Goal: Transaction & Acquisition: Purchase product/service

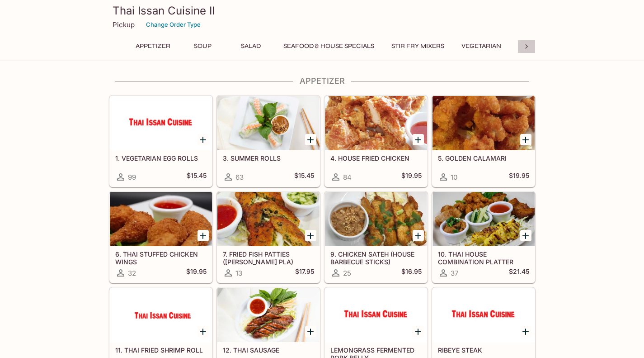
click at [527, 47] on icon at bounding box center [526, 46] width 3 height 5
click at [389, 43] on button "Rice" at bounding box center [394, 46] width 41 height 13
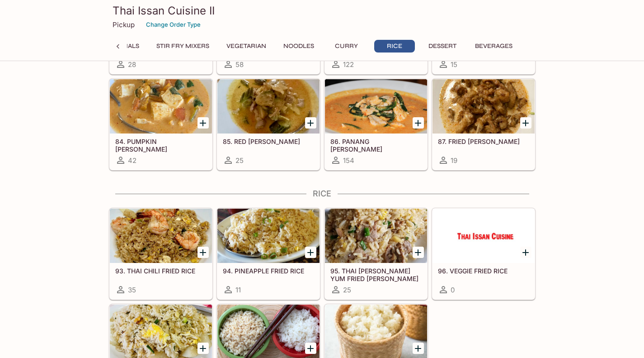
scroll to position [1993, 0]
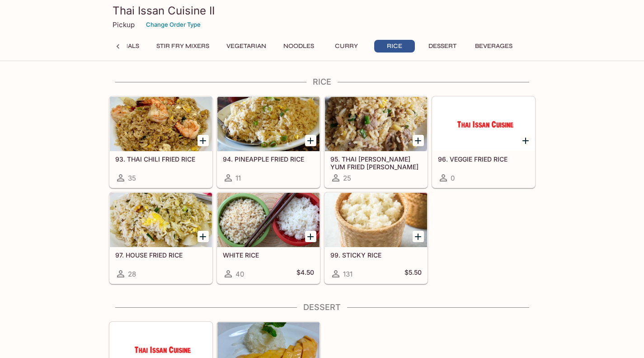
click at [421, 236] on icon "Add 99. STICKY RICE" at bounding box center [418, 236] width 6 height 6
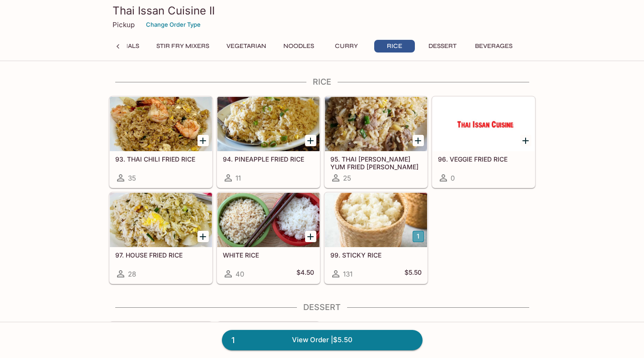
click at [421, 236] on button "1" at bounding box center [418, 236] width 11 height 11
click at [421, 236] on button "2" at bounding box center [418, 236] width 11 height 11
click at [421, 236] on button "3" at bounding box center [418, 236] width 11 height 11
click at [308, 237] on icon "Add WHITE RICE" at bounding box center [310, 236] width 11 height 11
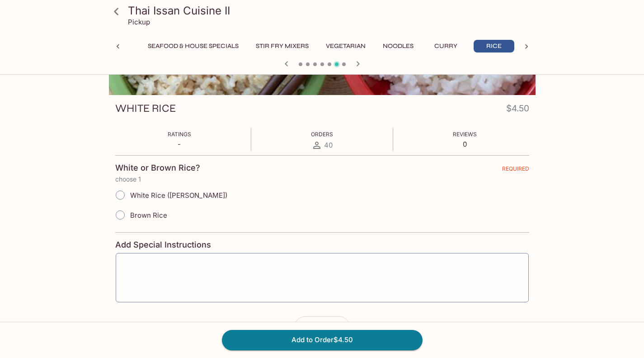
scroll to position [104, 0]
click at [117, 197] on input "White Rice ([PERSON_NAME])" at bounding box center [120, 194] width 19 height 19
radio input "true"
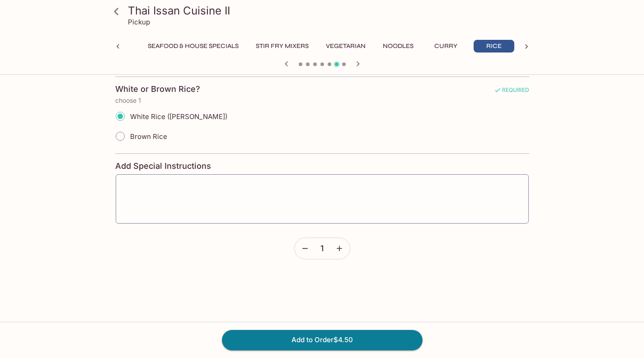
scroll to position [184, 0]
click at [340, 246] on icon "button" at bounding box center [339, 246] width 5 height 5
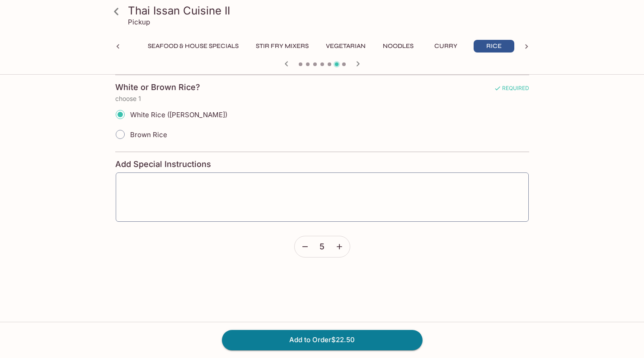
click at [340, 246] on icon "button" at bounding box center [339, 246] width 5 height 5
click at [304, 339] on button "Add to Order $36.00" at bounding box center [322, 340] width 201 height 20
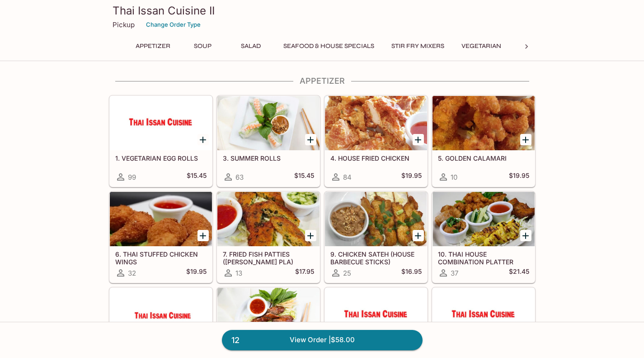
click at [427, 48] on button "Stir Fry Mixers" at bounding box center [418, 46] width 63 height 13
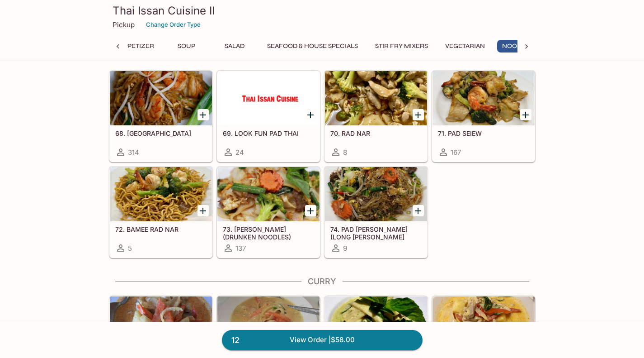
scroll to position [0, 40]
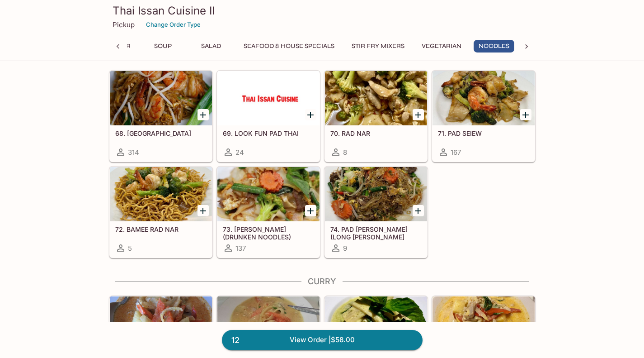
click at [169, 140] on div "68. PAD THAI 314" at bounding box center [161, 143] width 102 height 36
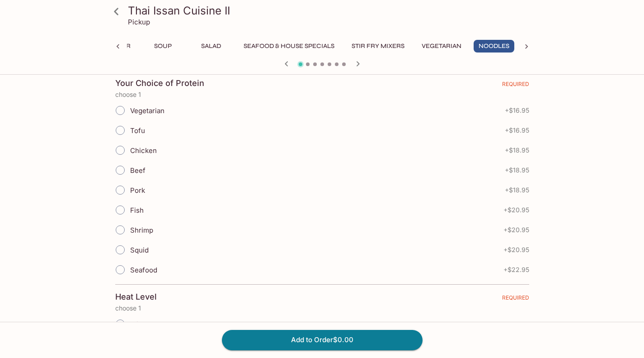
scroll to position [204, 0]
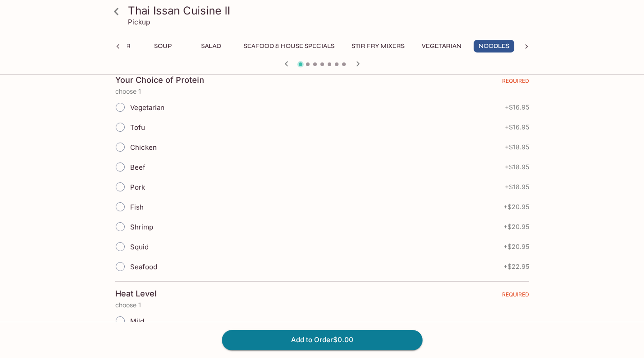
click at [121, 227] on input "Shrimp" at bounding box center [120, 226] width 19 height 19
radio input "true"
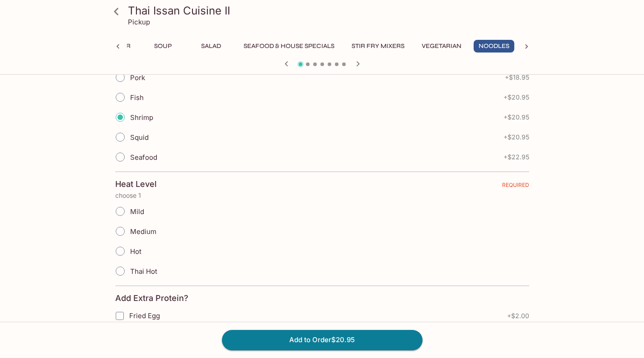
scroll to position [314, 0]
click at [118, 212] on input "Mild" at bounding box center [120, 210] width 19 height 19
radio input "true"
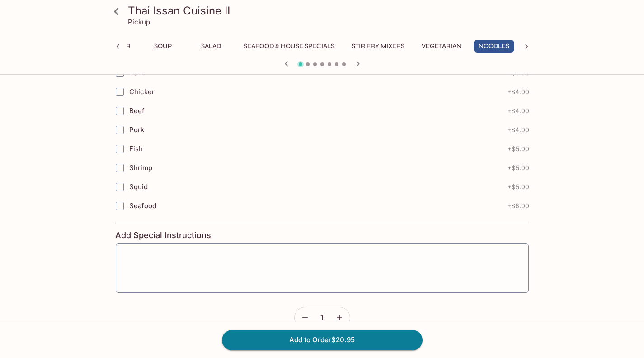
scroll to position [614, 0]
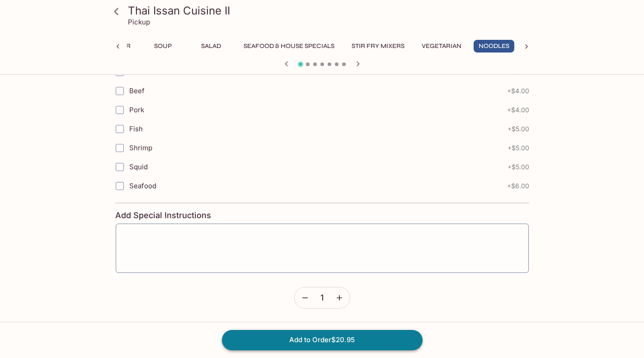
click at [289, 338] on button "Add to Order $20.95" at bounding box center [322, 340] width 201 height 20
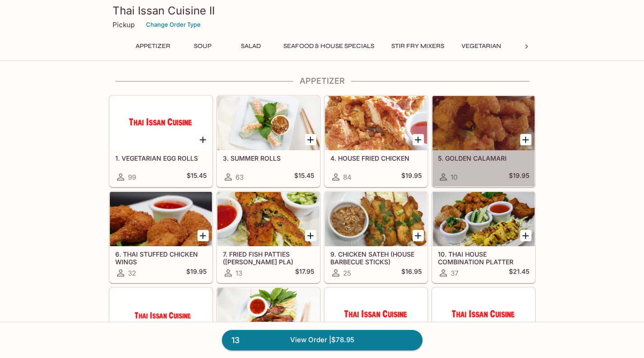
click at [485, 175] on div "10 $19.95" at bounding box center [483, 176] width 91 height 11
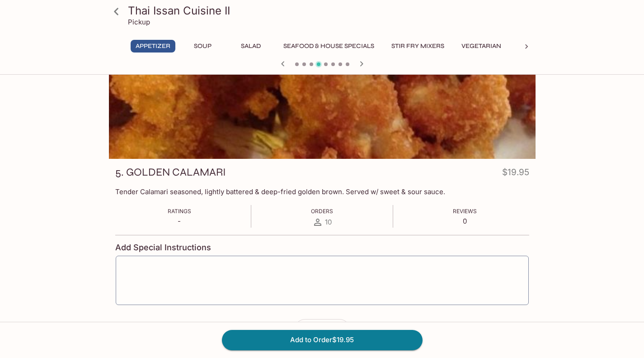
scroll to position [80, 0]
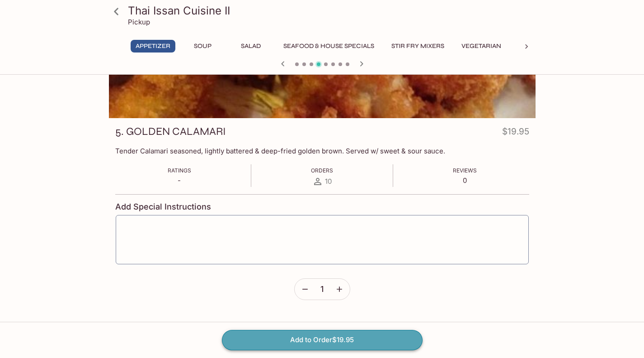
click at [280, 339] on button "Add to Order $19.95" at bounding box center [322, 340] width 201 height 20
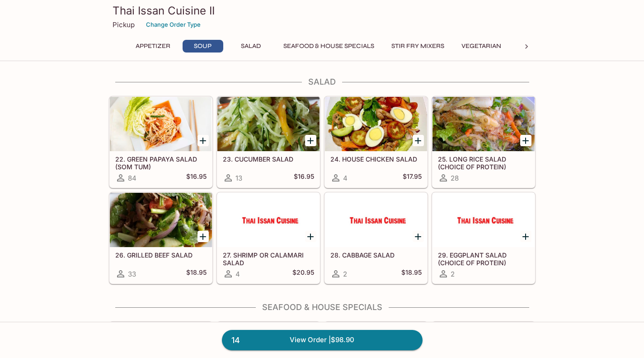
scroll to position [450, 0]
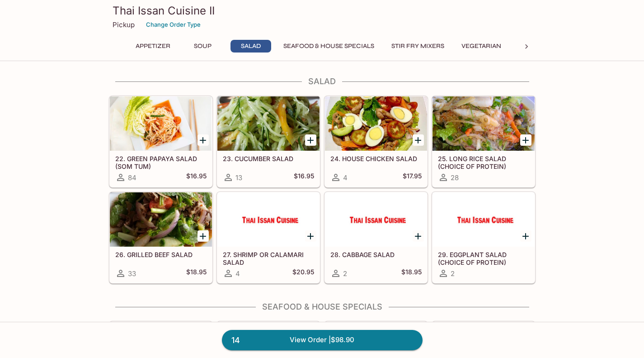
click at [419, 140] on icon "Add 24. HOUSE CHICKEN SALAD" at bounding box center [418, 140] width 6 height 6
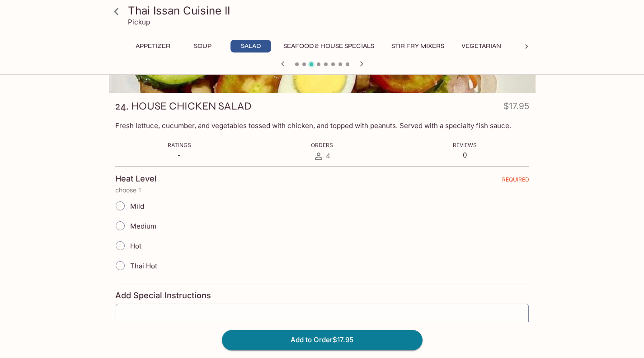
scroll to position [106, 0]
click at [124, 204] on input "Mild" at bounding box center [120, 205] width 19 height 19
radio input "true"
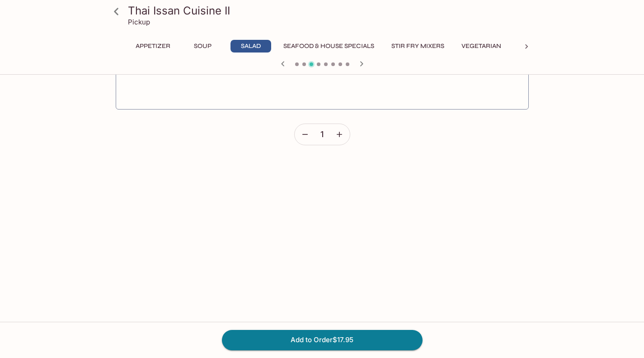
scroll to position [349, 0]
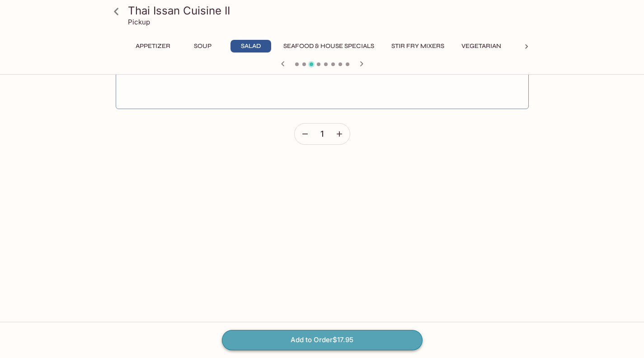
click at [307, 337] on button "Add to Order $17.95" at bounding box center [322, 340] width 201 height 20
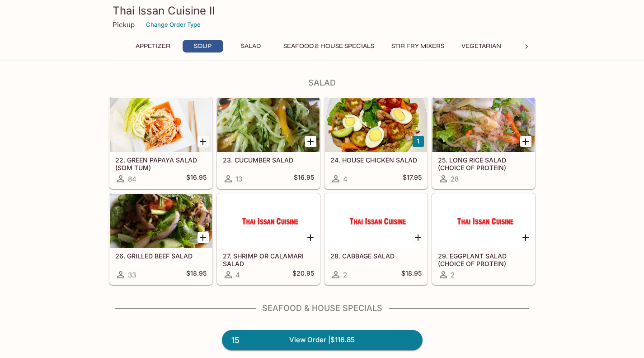
scroll to position [448, 0]
click at [203, 237] on icon "Add 26. GRILLED BEEF SALAD" at bounding box center [203, 238] width 6 height 6
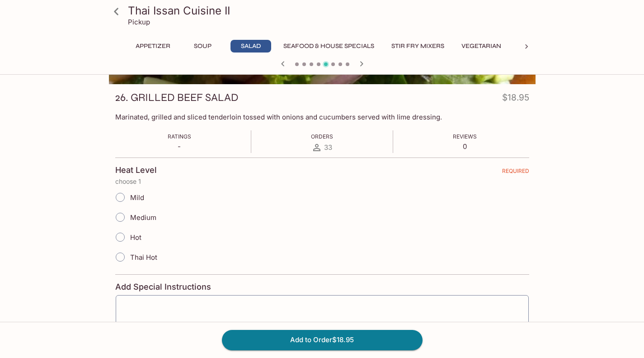
scroll to position [142, 0]
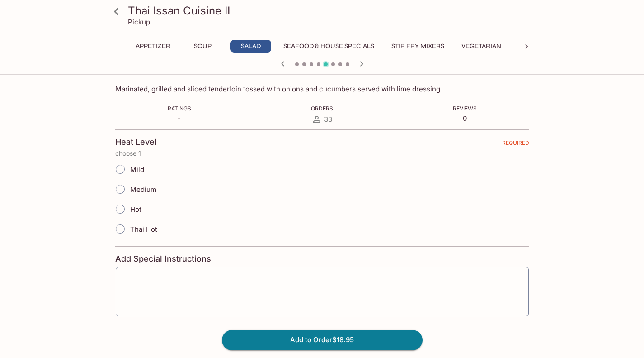
click at [120, 171] on input "Mild" at bounding box center [120, 169] width 19 height 19
radio input "true"
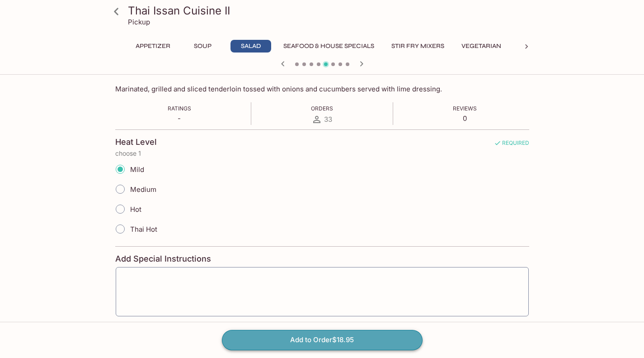
click at [282, 340] on button "Add to Order $18.95" at bounding box center [322, 340] width 201 height 20
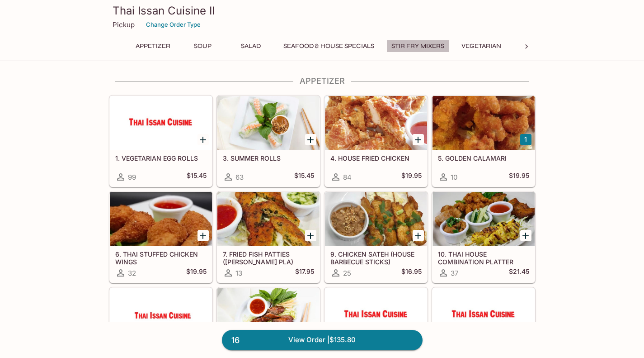
click at [410, 40] on button "Stir Fry Mixers" at bounding box center [418, 46] width 63 height 13
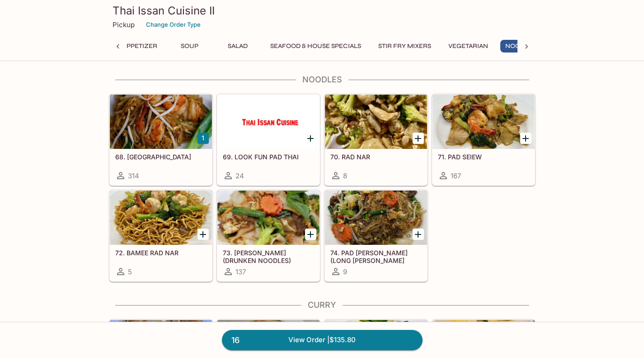
scroll to position [1545, 0]
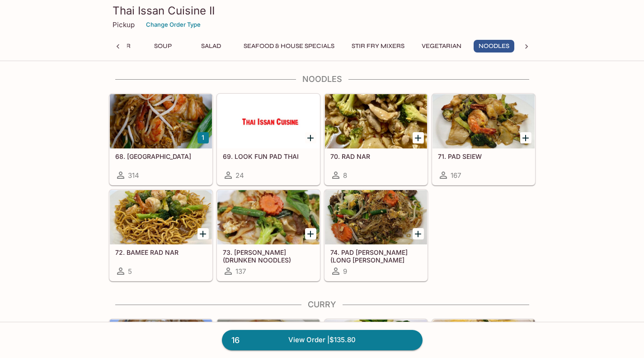
click at [248, 232] on div at bounding box center [269, 217] width 102 height 54
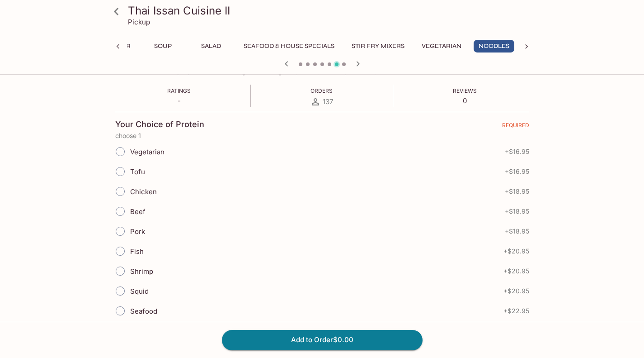
scroll to position [161, 0]
click at [119, 212] on input "Beef" at bounding box center [120, 210] width 19 height 19
radio input "true"
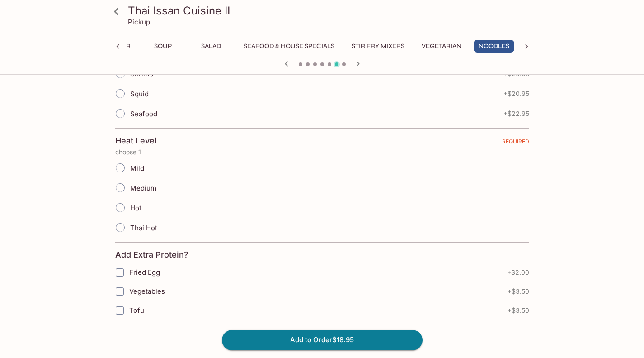
scroll to position [358, 0]
click at [117, 171] on input "Mild" at bounding box center [120, 166] width 19 height 19
radio input "true"
click at [298, 334] on button "Add to Order $18.95" at bounding box center [322, 340] width 201 height 20
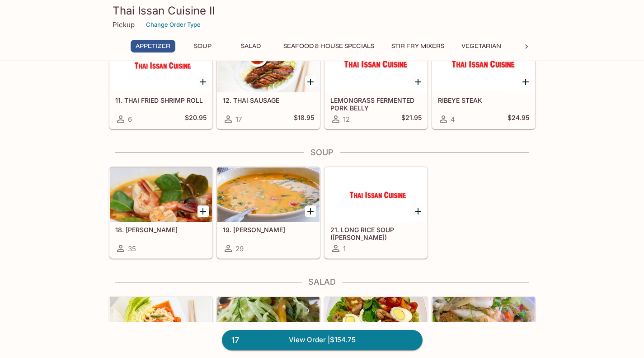
scroll to position [261, 0]
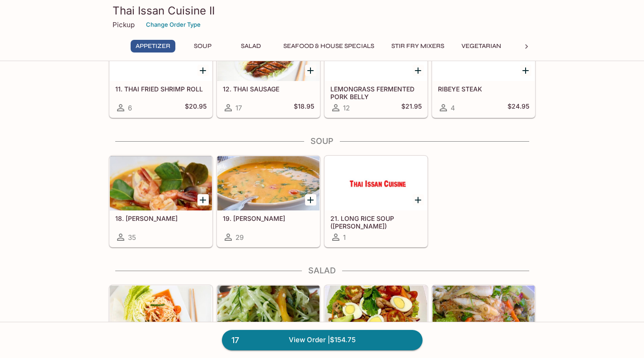
click at [164, 232] on div "35" at bounding box center [160, 237] width 91 height 11
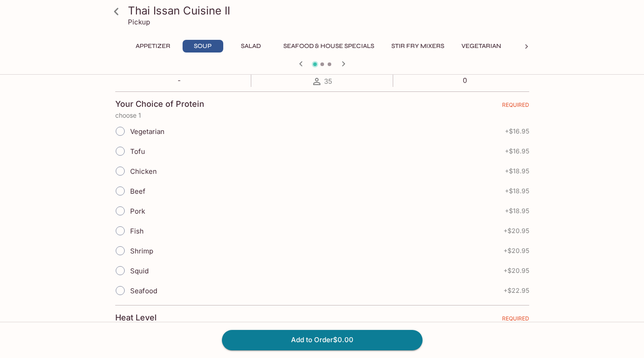
scroll to position [180, 0]
click at [117, 250] on input "Shrimp" at bounding box center [120, 250] width 19 height 19
radio input "true"
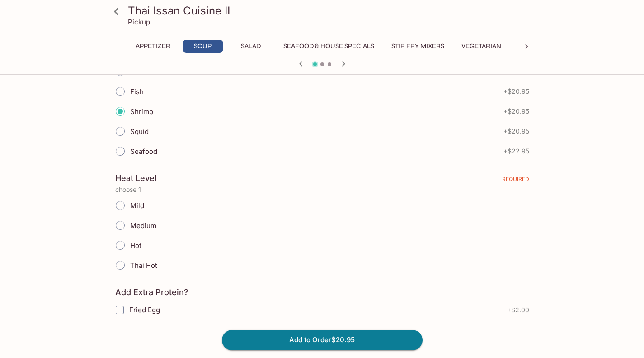
scroll to position [320, 0]
click at [124, 227] on input "Medium" at bounding box center [120, 224] width 19 height 19
radio input "true"
click at [299, 336] on button "Add to Order $20.95" at bounding box center [322, 340] width 201 height 20
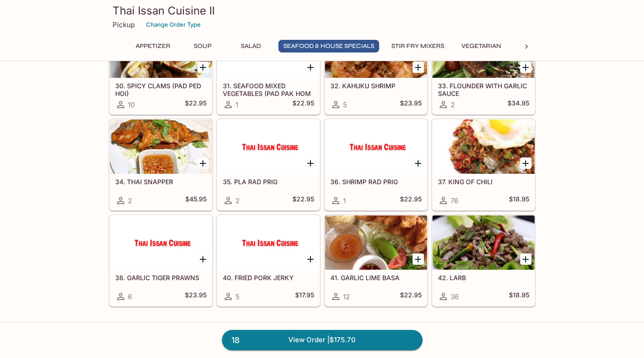
scroll to position [749, 0]
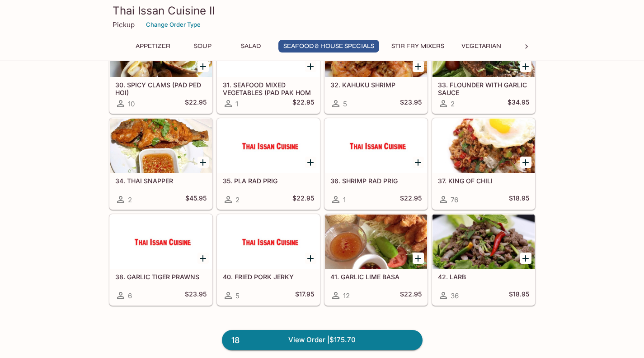
click at [465, 185] on div "37. KING OF CHILI 76 $18.95" at bounding box center [484, 191] width 102 height 36
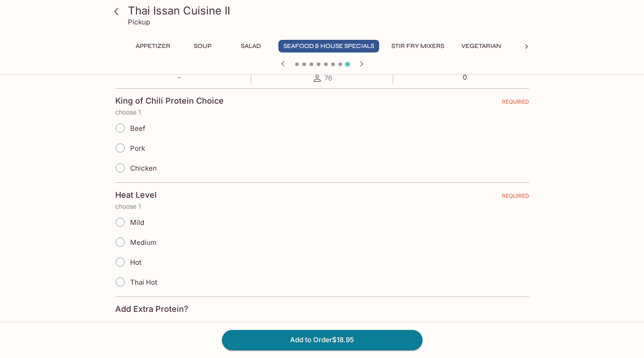
scroll to position [192, 0]
click at [123, 149] on input "Pork" at bounding box center [120, 147] width 19 height 19
radio input "true"
click at [121, 230] on input "Mild" at bounding box center [120, 221] width 19 height 19
radio input "true"
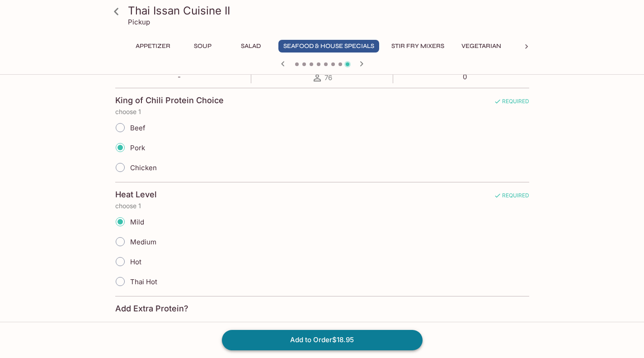
click at [309, 347] on button "Add to Order $18.95" at bounding box center [322, 340] width 201 height 20
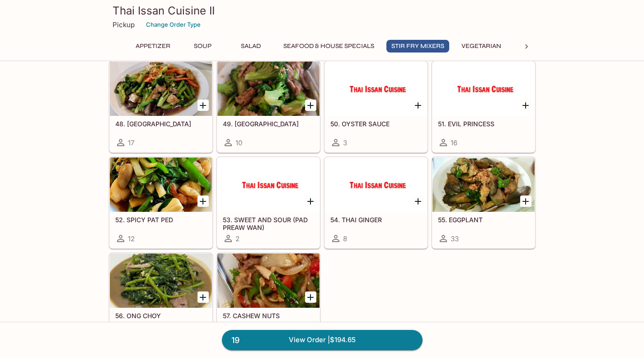
scroll to position [1032, 0]
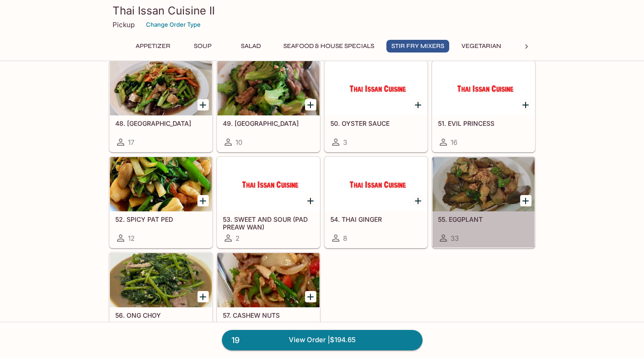
click at [497, 178] on div at bounding box center [484, 184] width 102 height 54
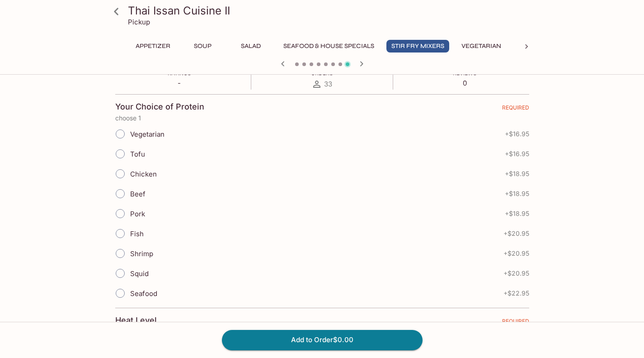
scroll to position [176, 0]
click at [114, 141] on input "Vegetarian" at bounding box center [120, 134] width 19 height 19
radio input "true"
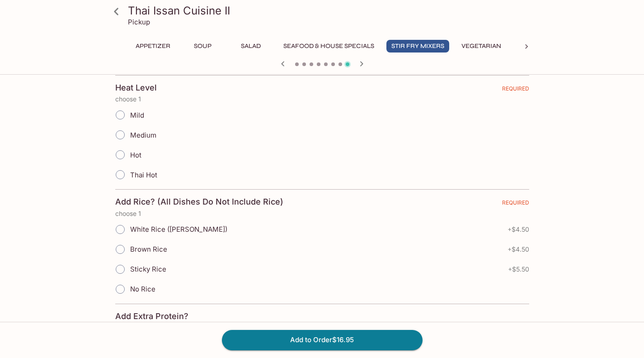
scroll to position [409, 0]
click at [120, 137] on input "Medium" at bounding box center [120, 135] width 19 height 19
radio input "true"
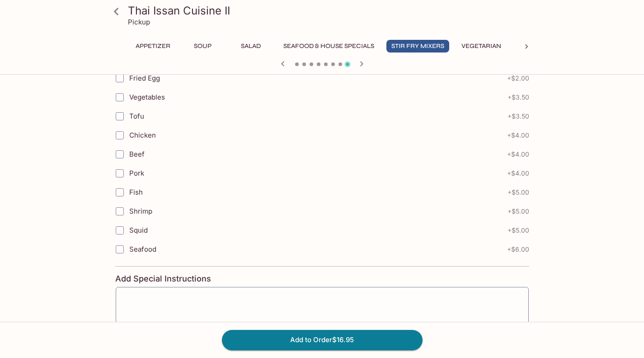
scroll to position [665, 0]
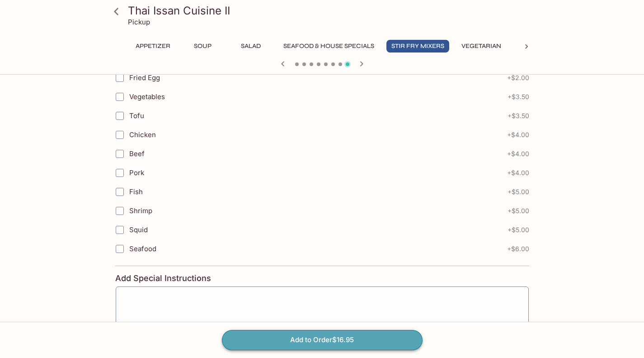
click at [308, 339] on button "Add to Order $16.95" at bounding box center [322, 340] width 201 height 20
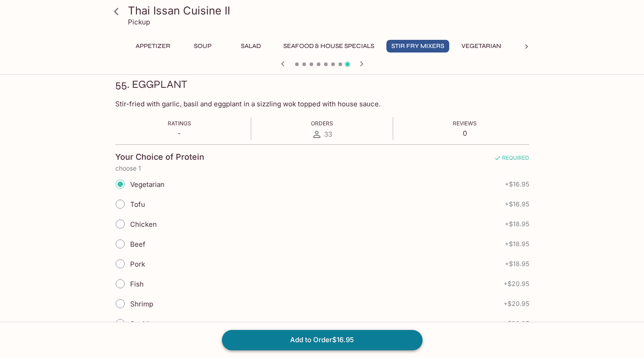
scroll to position [125, 0]
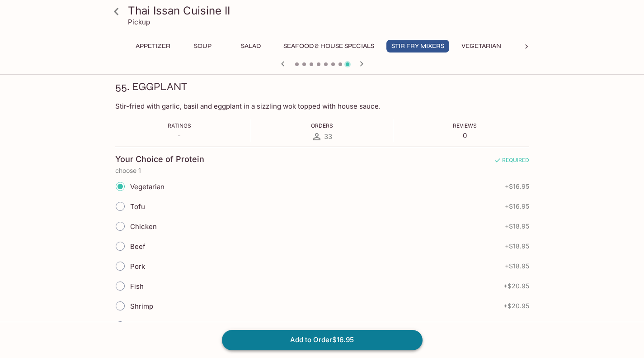
click at [313, 340] on button "Add to Order $16.95" at bounding box center [322, 340] width 201 height 20
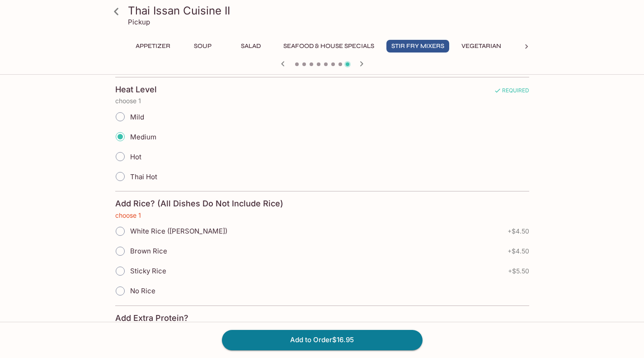
scroll to position [409, 0]
click at [138, 286] on span "No Rice" at bounding box center [142, 289] width 25 height 9
click at [130, 286] on input "No Rice" at bounding box center [120, 289] width 19 height 19
radio input "true"
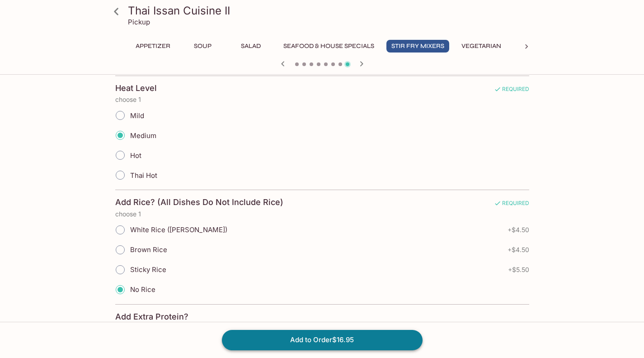
click at [327, 338] on button "Add to Order $16.95" at bounding box center [322, 340] width 201 height 20
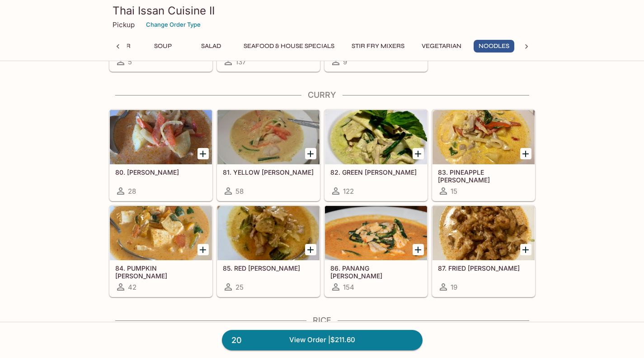
scroll to position [1755, 0]
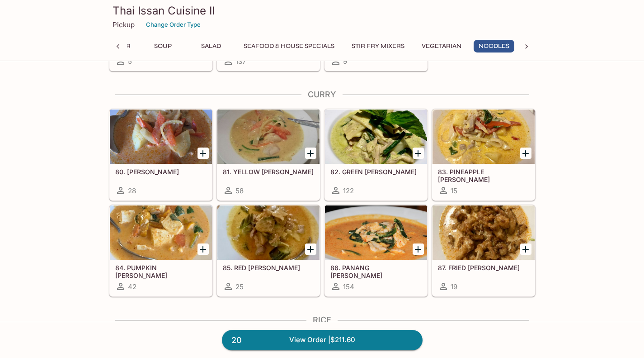
click at [202, 246] on icon "Add 84. PUMPKIN CURRY" at bounding box center [203, 249] width 11 height 11
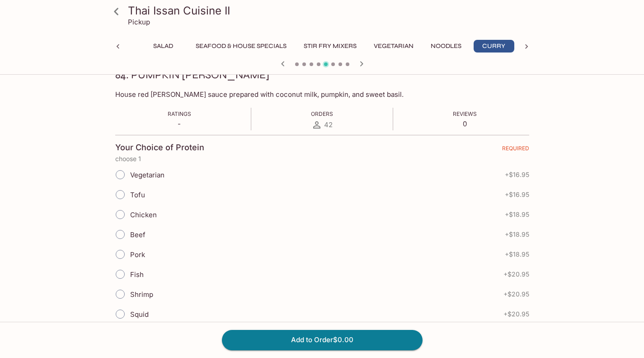
scroll to position [138, 0]
click at [119, 193] on input "Tofu" at bounding box center [120, 193] width 19 height 19
radio input "true"
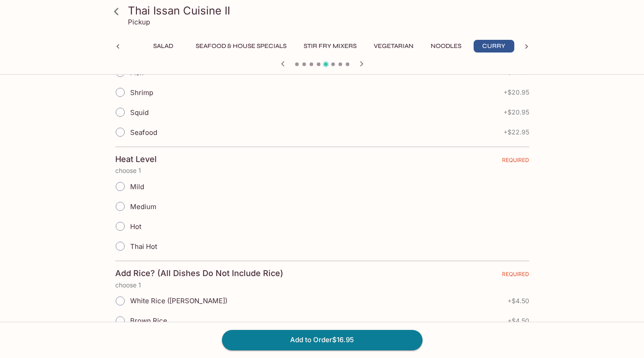
scroll to position [340, 0]
click at [120, 181] on input "Mild" at bounding box center [120, 184] width 19 height 19
radio input "true"
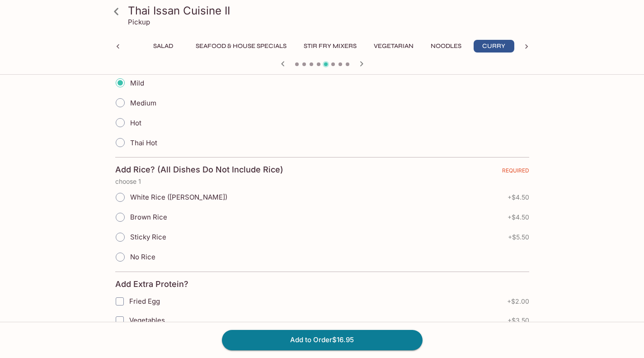
scroll to position [442, 0]
click at [147, 255] on span "No Rice" at bounding box center [142, 256] width 25 height 9
click at [130, 255] on input "No Rice" at bounding box center [120, 256] width 19 height 19
radio input "true"
click at [305, 335] on button "Add to Order $16.95" at bounding box center [322, 340] width 201 height 20
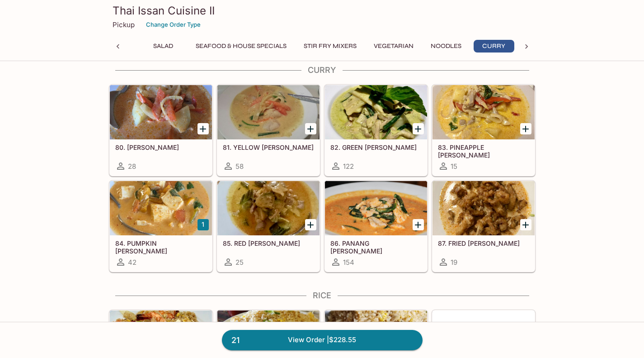
scroll to position [1780, 0]
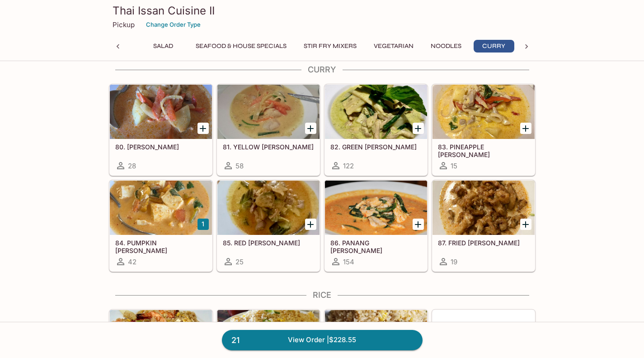
click at [275, 164] on div "58" at bounding box center [268, 165] width 91 height 11
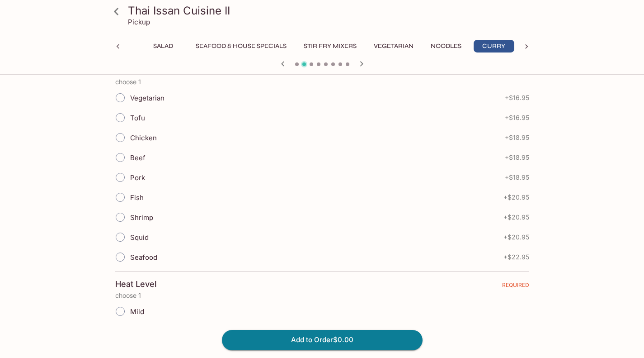
scroll to position [218, 0]
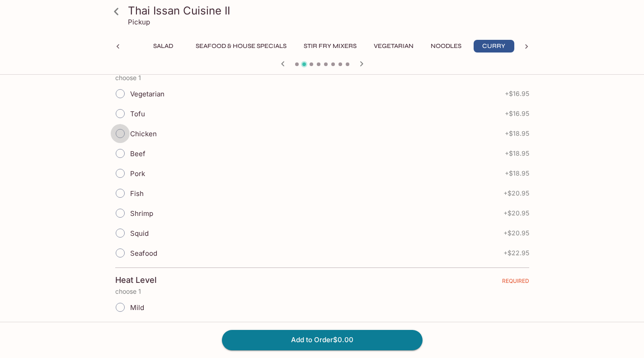
click at [121, 136] on input "Chicken" at bounding box center [120, 133] width 19 height 19
radio input "true"
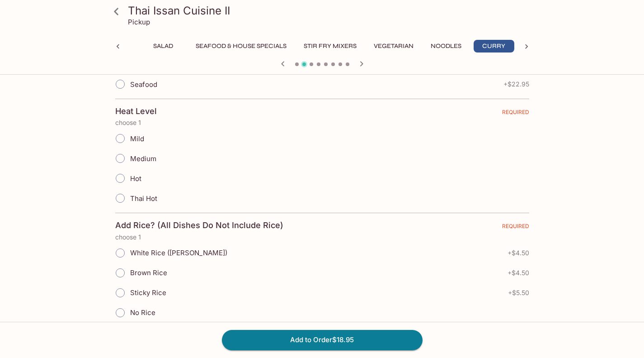
scroll to position [411, 0]
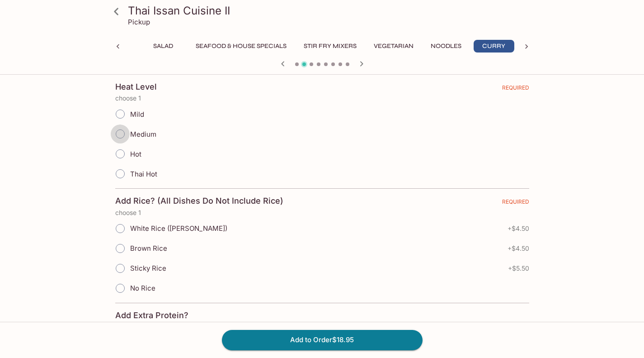
click at [121, 137] on input "Medium" at bounding box center [120, 133] width 19 height 19
radio input "true"
click at [127, 284] on input "No Rice" at bounding box center [120, 288] width 19 height 19
radio input "true"
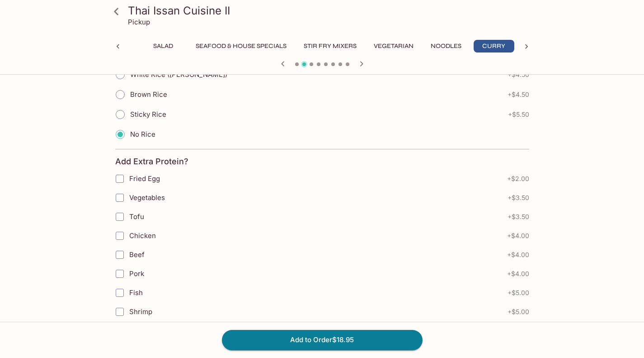
scroll to position [567, 0]
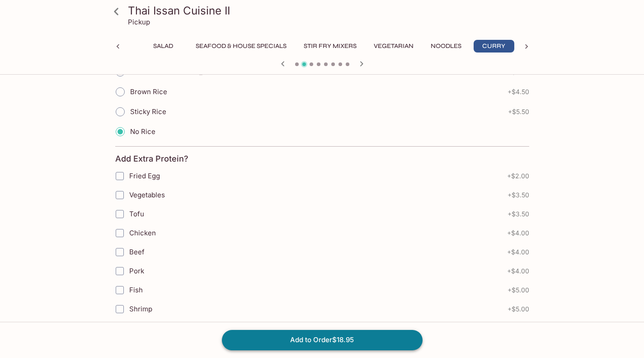
click at [334, 332] on button "Add to Order $18.95" at bounding box center [322, 340] width 201 height 20
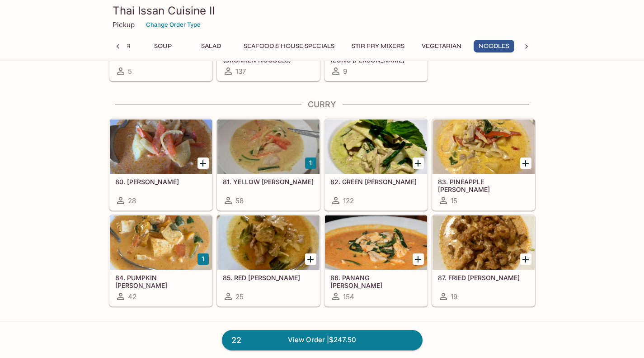
scroll to position [1746, 0]
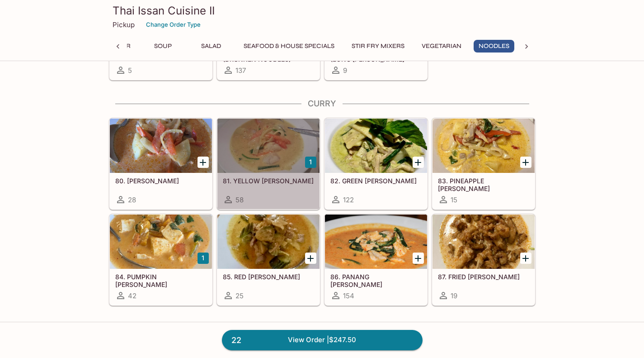
click at [262, 137] on div at bounding box center [269, 145] width 102 height 54
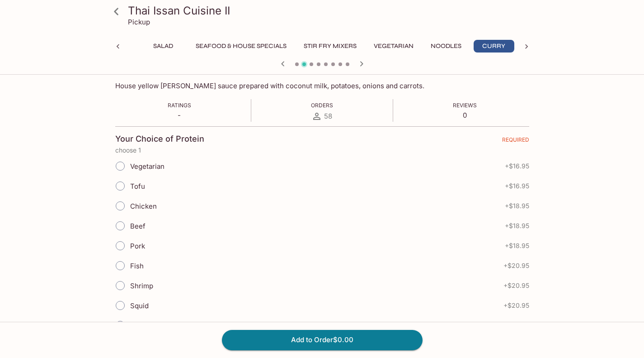
scroll to position [146, 0]
click at [121, 205] on input "Chicken" at bounding box center [120, 205] width 19 height 19
radio input "true"
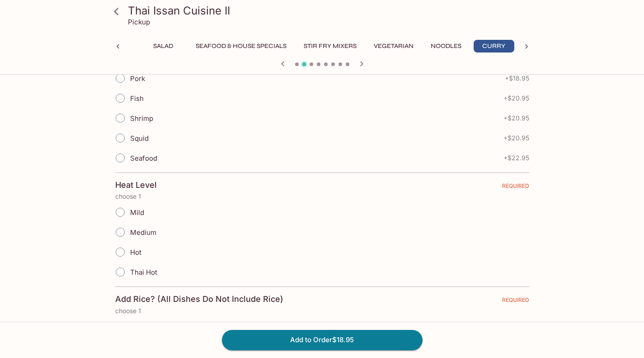
scroll to position [313, 0]
click at [118, 214] on input "Mild" at bounding box center [120, 211] width 19 height 19
radio input "true"
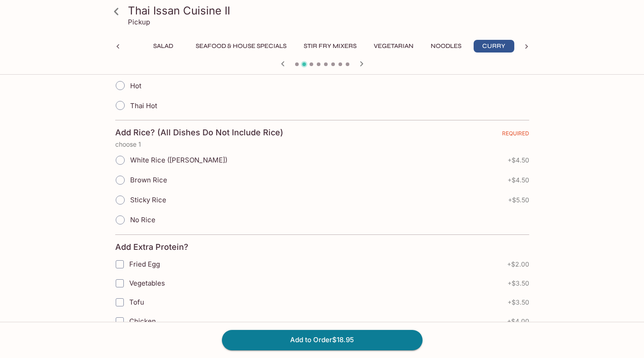
scroll to position [488, 0]
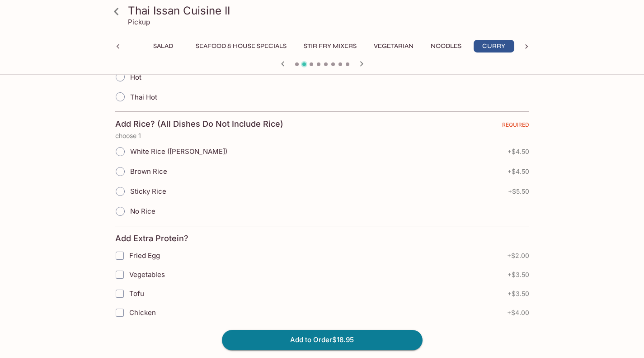
click at [124, 214] on input "No Rice" at bounding box center [120, 211] width 19 height 19
radio input "true"
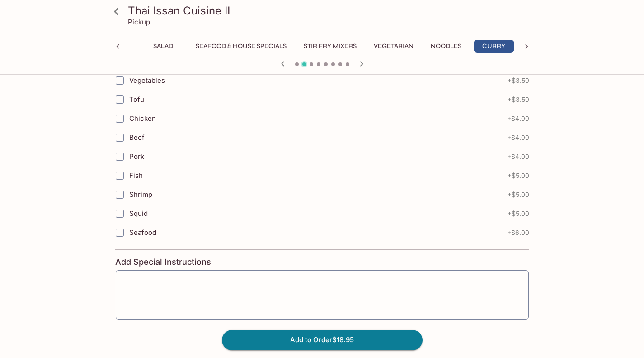
scroll to position [728, 0]
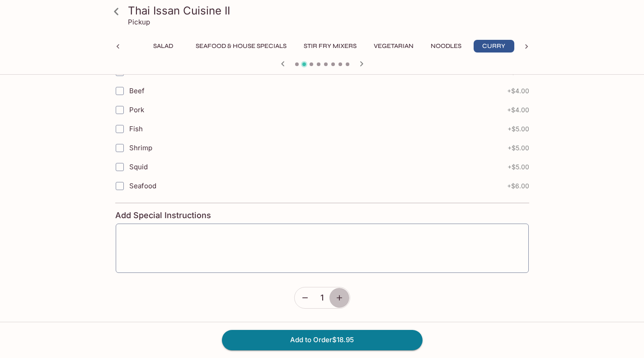
click at [344, 289] on button "button" at bounding box center [339, 297] width 21 height 21
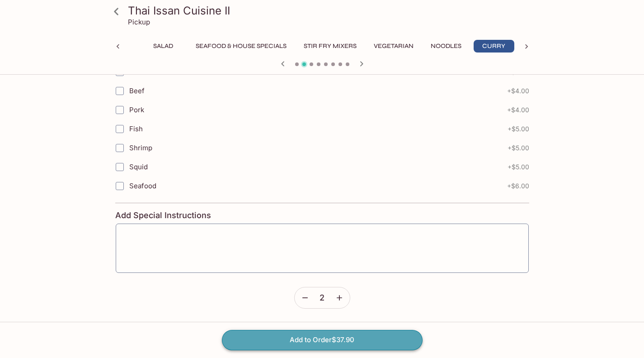
click at [329, 340] on button "Add to Order $37.90" at bounding box center [322, 340] width 201 height 20
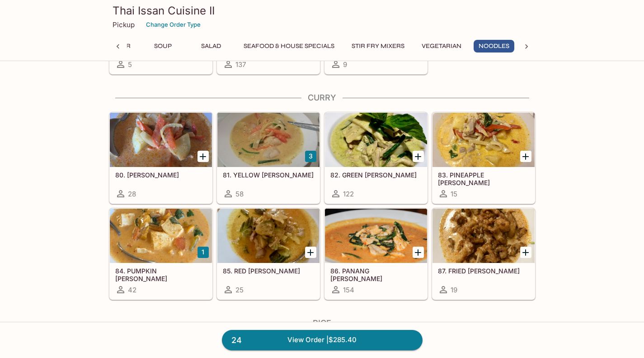
scroll to position [1752, 0]
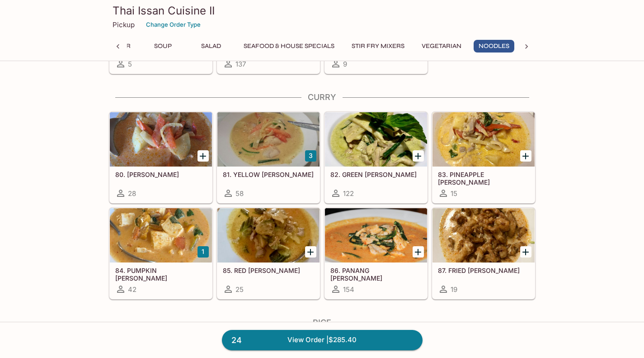
click at [279, 135] on div at bounding box center [269, 139] width 102 height 54
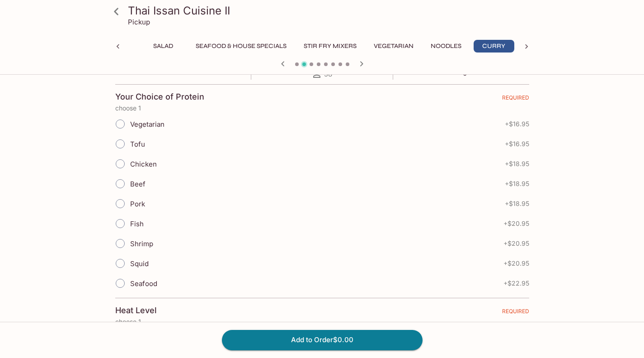
click at [123, 147] on input "Tofu" at bounding box center [120, 143] width 19 height 19
radio input "true"
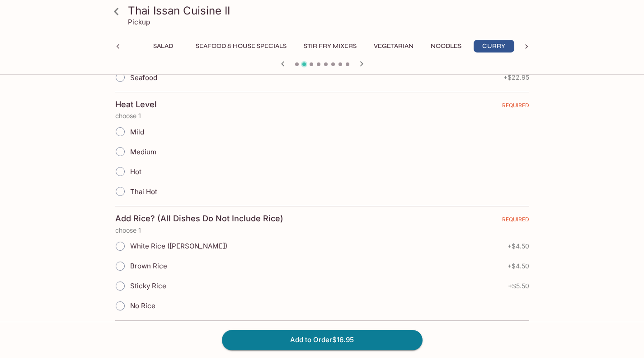
click at [125, 135] on input "Mild" at bounding box center [120, 131] width 19 height 19
radio input "true"
click at [118, 308] on input "No Rice" at bounding box center [120, 305] width 19 height 19
radio input "true"
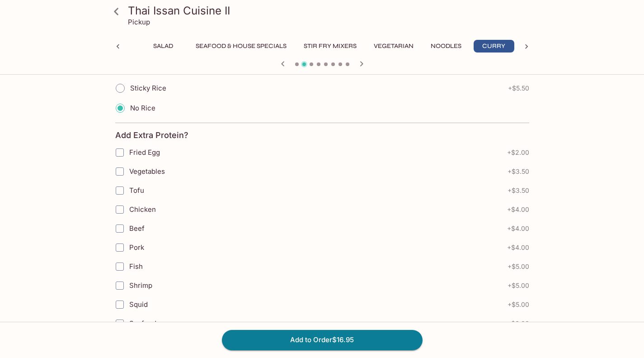
scroll to position [728, 0]
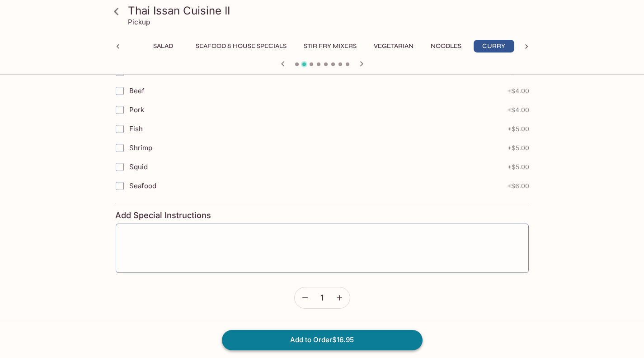
click at [324, 341] on button "Add to Order $16.95" at bounding box center [322, 340] width 201 height 20
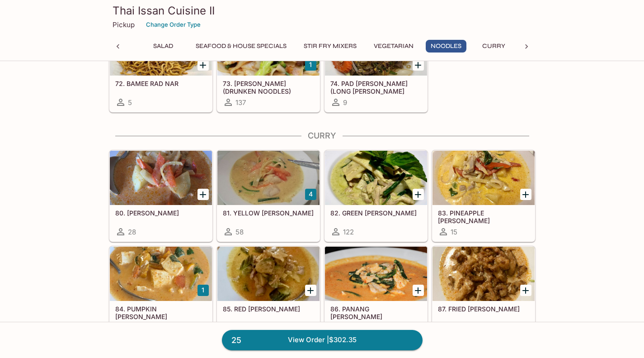
scroll to position [1713, 0]
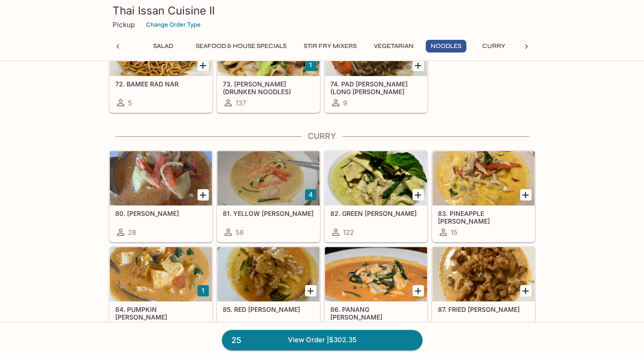
click at [373, 172] on div at bounding box center [376, 178] width 102 height 54
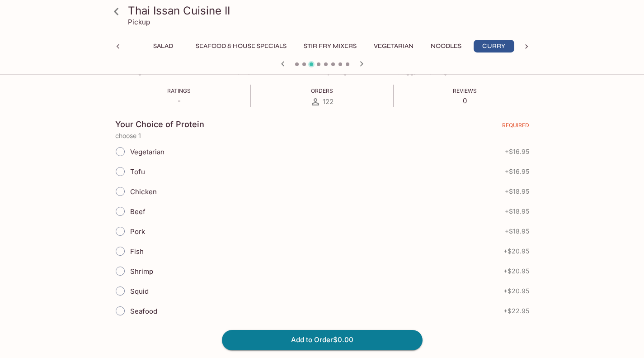
scroll to position [161, 0]
click at [112, 191] on input "Chicken" at bounding box center [120, 189] width 19 height 19
radio input "true"
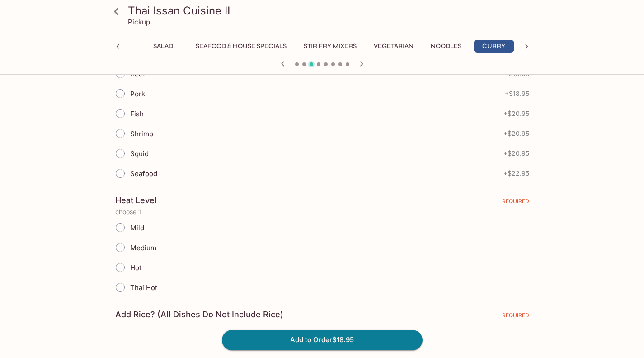
scroll to position [299, 0]
click at [113, 247] on input "Medium" at bounding box center [120, 245] width 19 height 19
radio input "true"
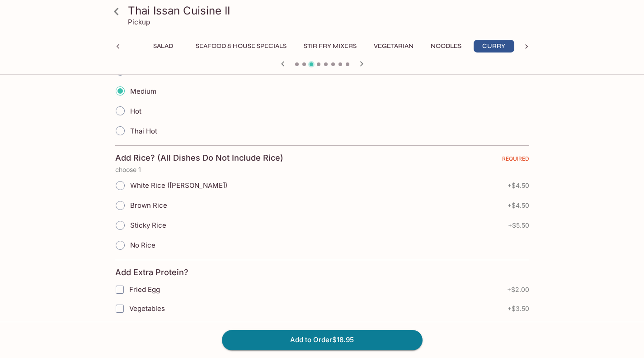
scroll to position [455, 0]
click at [123, 245] on input "No Rice" at bounding box center [120, 243] width 19 height 19
radio input "true"
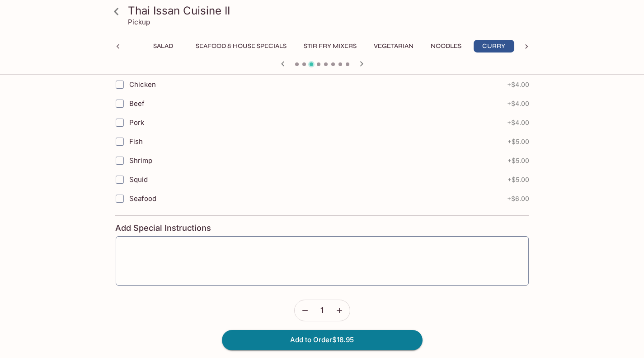
scroll to position [716, 0]
click at [309, 333] on button "Add to Order $18.95" at bounding box center [322, 340] width 201 height 20
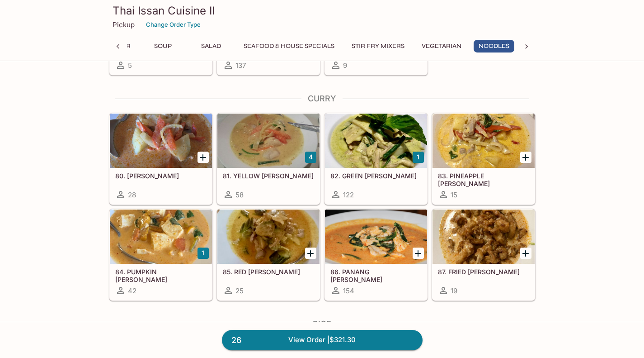
scroll to position [1754, 0]
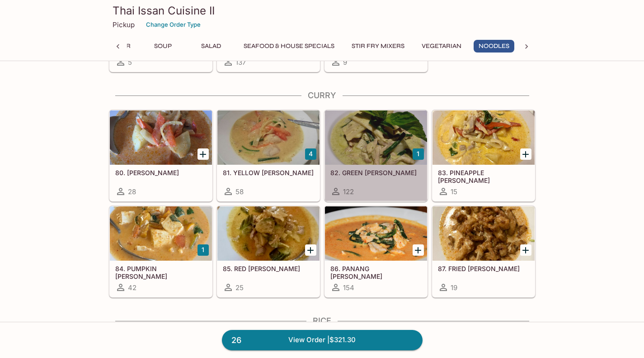
click at [391, 187] on div "122" at bounding box center [376, 191] width 91 height 11
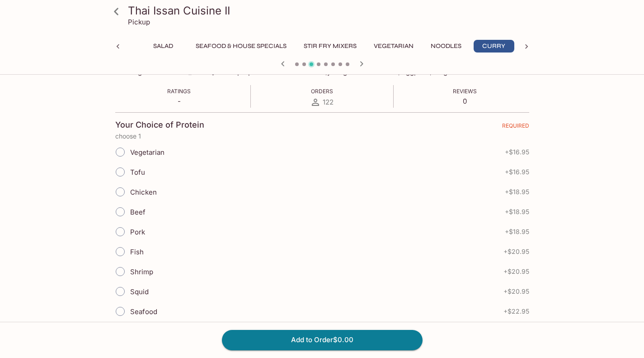
scroll to position [160, 0]
click at [118, 172] on input "Tofu" at bounding box center [120, 170] width 19 height 19
radio input "true"
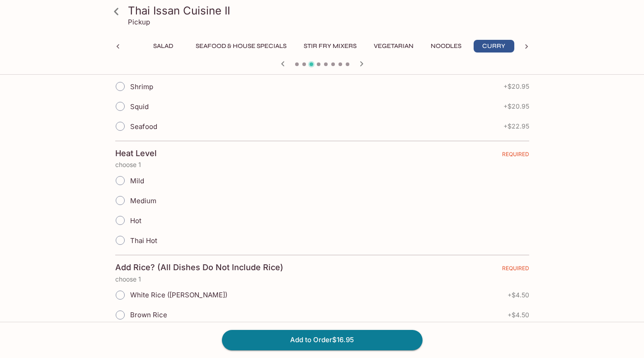
scroll to position [350, 0]
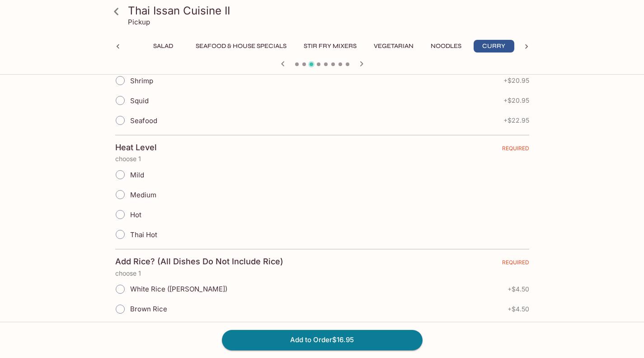
click at [124, 191] on input "Medium" at bounding box center [120, 194] width 19 height 19
radio input "true"
click at [315, 336] on button "Add to Order $16.95" at bounding box center [322, 340] width 201 height 20
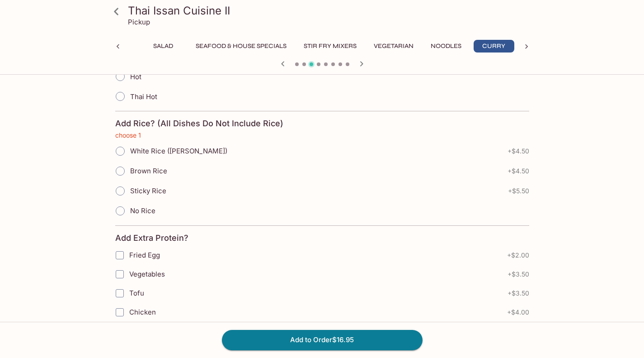
scroll to position [488, 0]
click at [119, 210] on input "No Rice" at bounding box center [120, 210] width 19 height 19
radio input "true"
click at [283, 339] on button "Add to Order $16.95" at bounding box center [322, 340] width 201 height 20
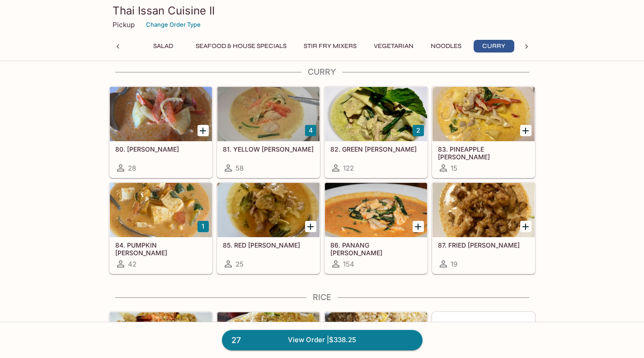
scroll to position [1778, 0]
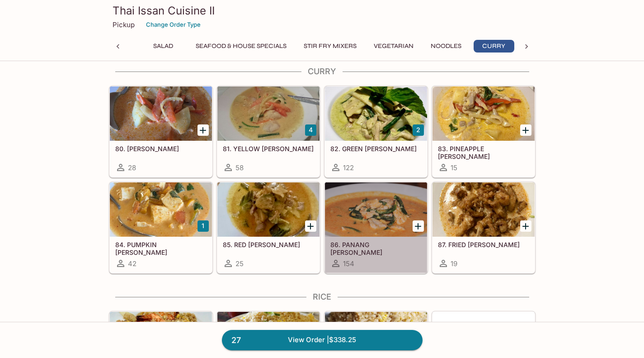
click at [352, 213] on div at bounding box center [376, 209] width 102 height 54
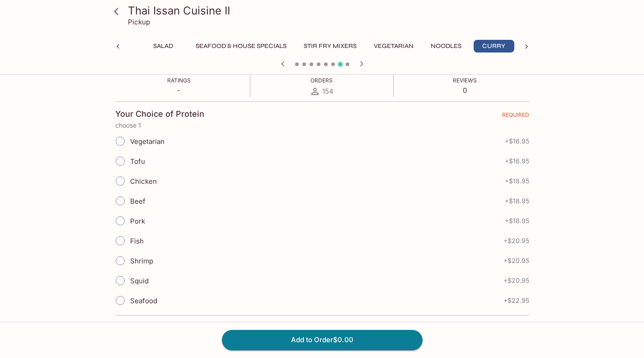
scroll to position [170, 0]
click at [120, 186] on input "Chicken" at bounding box center [120, 180] width 19 height 19
radio input "true"
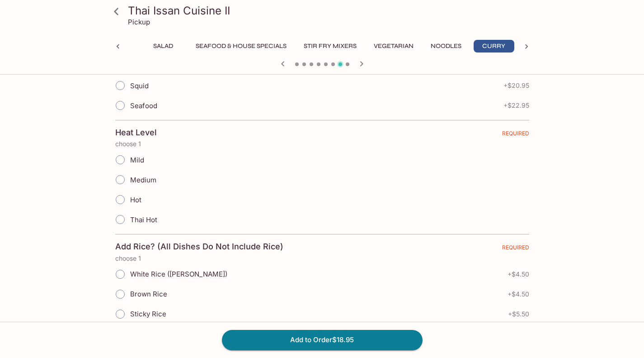
scroll to position [350, 0]
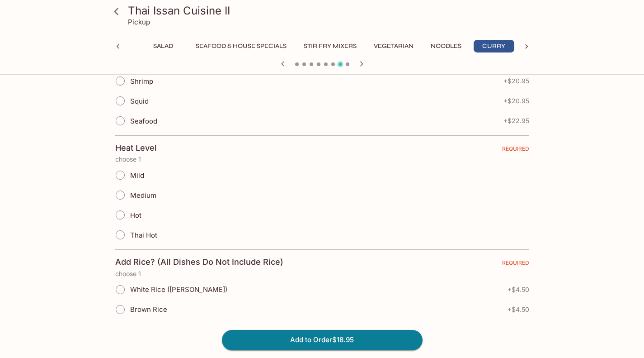
click at [119, 179] on input "Mild" at bounding box center [120, 175] width 19 height 19
radio input "true"
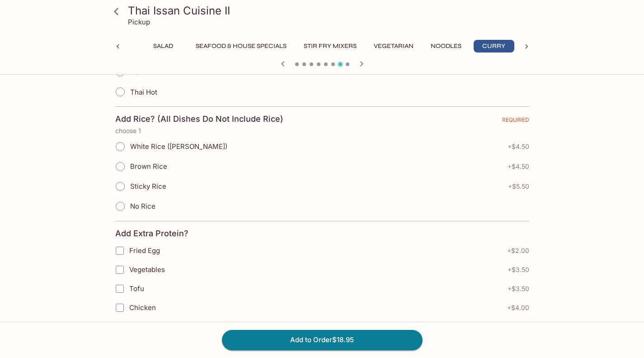
scroll to position [493, 0]
click at [117, 206] on input "No Rice" at bounding box center [120, 205] width 19 height 19
radio input "true"
click at [282, 336] on button "Add to Order $18.95" at bounding box center [322, 340] width 201 height 20
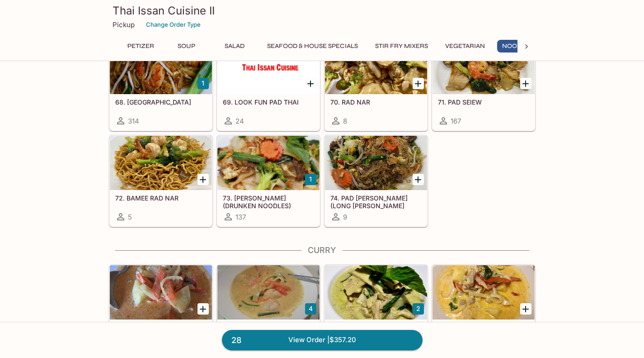
scroll to position [1626, 0]
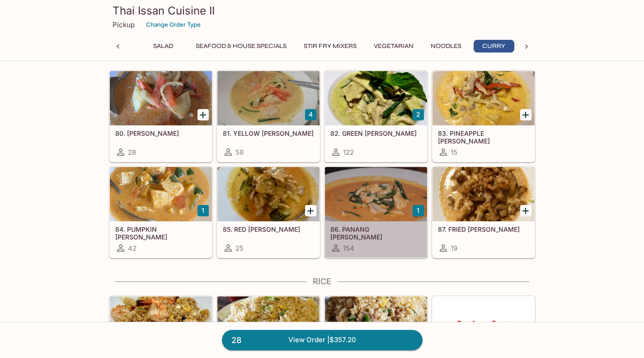
click at [375, 199] on div at bounding box center [376, 194] width 102 height 54
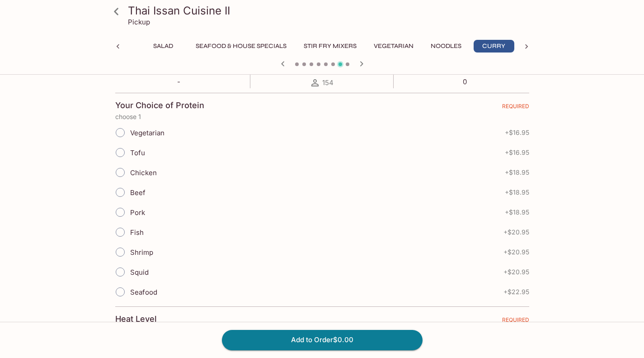
click at [122, 175] on input "Chicken" at bounding box center [120, 172] width 19 height 19
radio input "true"
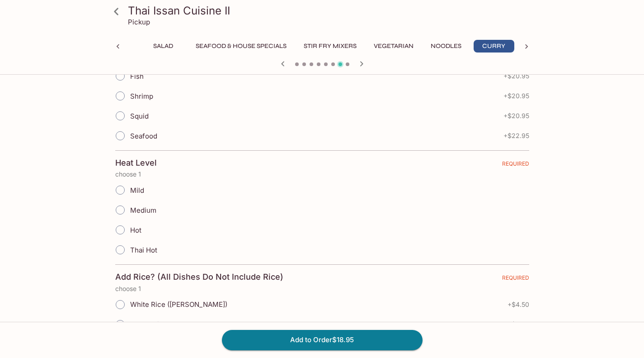
click at [122, 188] on input "Mild" at bounding box center [120, 189] width 19 height 19
radio input "true"
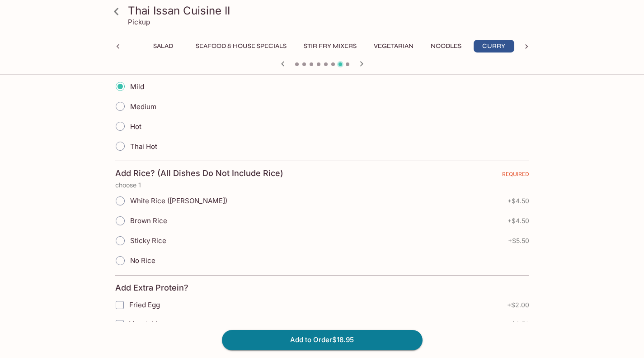
click at [122, 267] on input "No Rice" at bounding box center [120, 260] width 19 height 19
radio input "true"
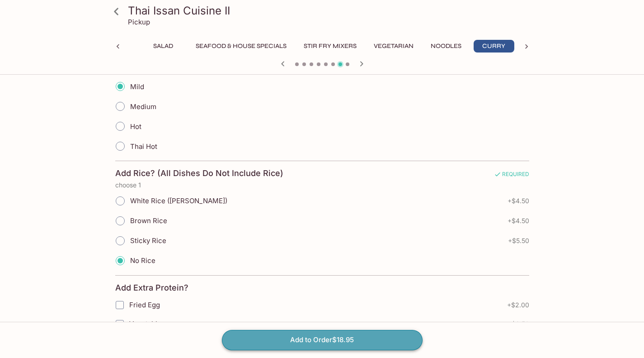
click at [248, 346] on button "Add to Order $18.95" at bounding box center [322, 340] width 201 height 20
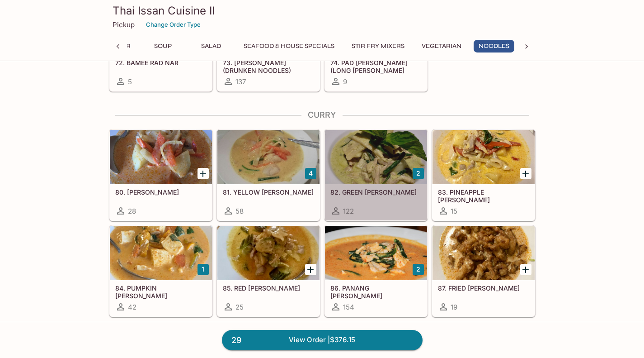
click at [355, 195] on h5 "82. GREEN [PERSON_NAME]" at bounding box center [376, 192] width 91 height 8
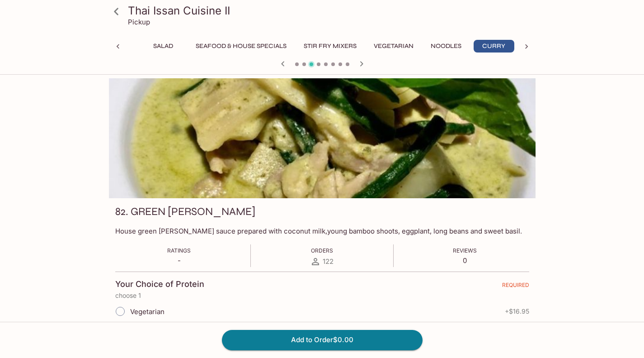
click at [502, 50] on button "Curry" at bounding box center [494, 46] width 41 height 13
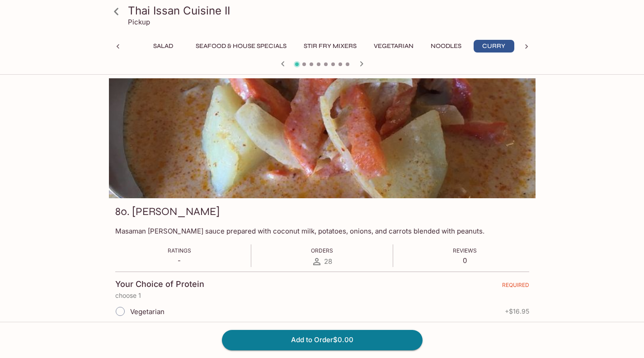
click at [362, 66] on icon "button" at bounding box center [361, 63] width 11 height 11
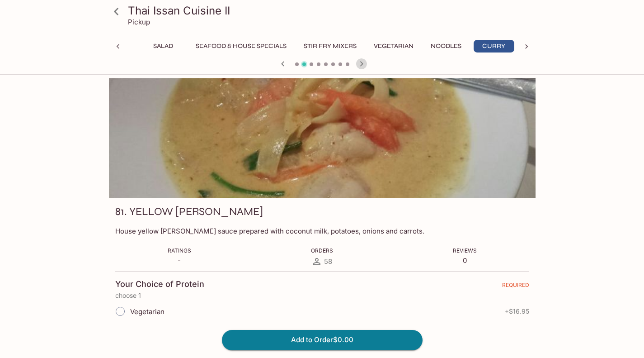
click at [362, 66] on icon "button" at bounding box center [361, 63] width 11 height 11
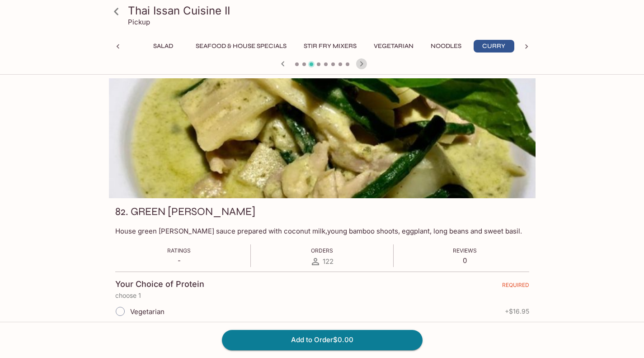
click at [362, 66] on icon "button" at bounding box center [361, 63] width 11 height 11
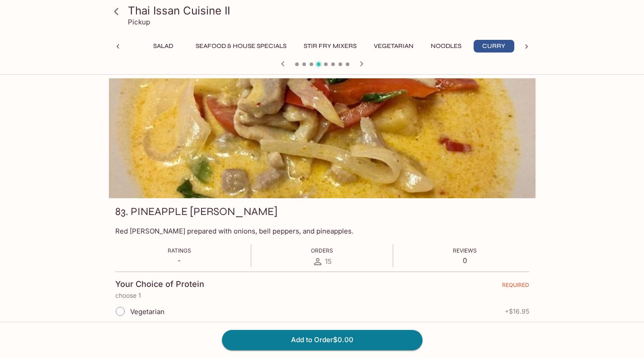
click at [362, 66] on icon "button" at bounding box center [361, 63] width 11 height 11
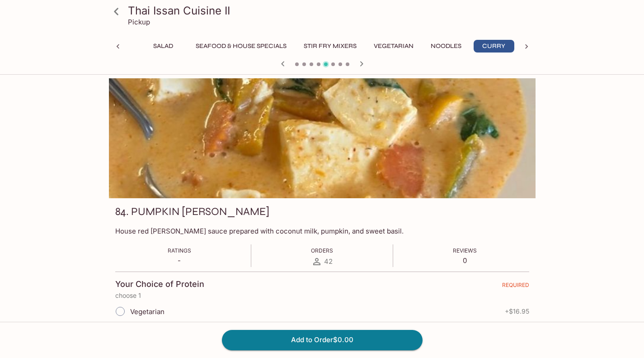
click at [362, 66] on icon "button" at bounding box center [361, 63] width 11 height 11
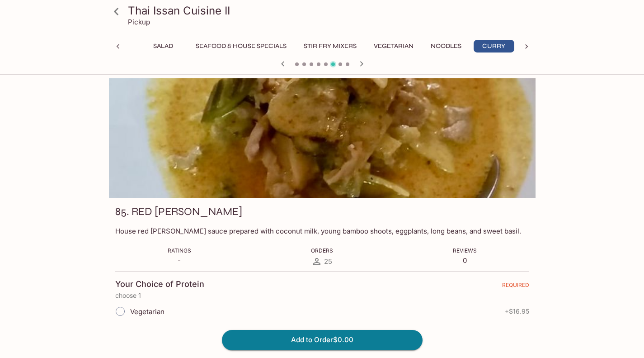
click at [362, 66] on icon "button" at bounding box center [361, 63] width 11 height 11
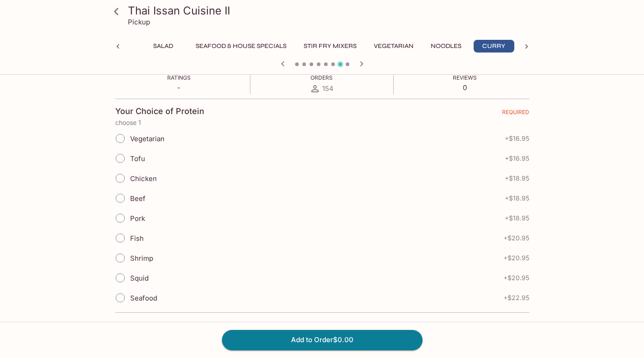
scroll to position [174, 0]
click at [119, 173] on input "Chicken" at bounding box center [120, 176] width 19 height 19
radio input "true"
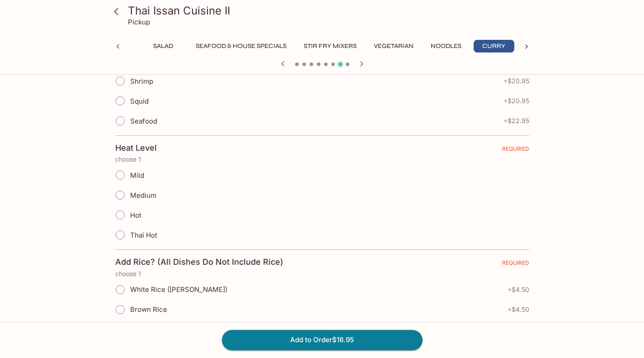
scroll to position [352, 0]
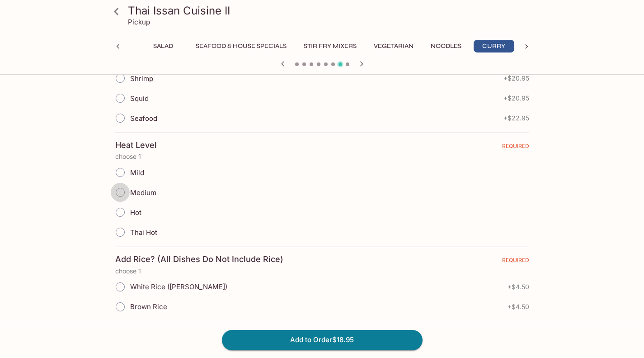
click at [120, 190] on input "Medium" at bounding box center [120, 192] width 19 height 19
radio input "true"
click at [297, 337] on button "Add to Order $18.95" at bounding box center [322, 340] width 201 height 20
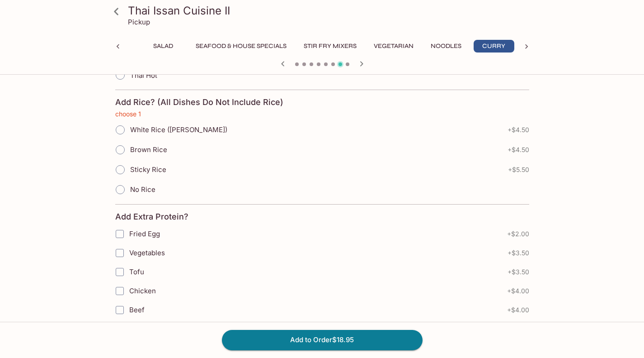
scroll to position [527, 0]
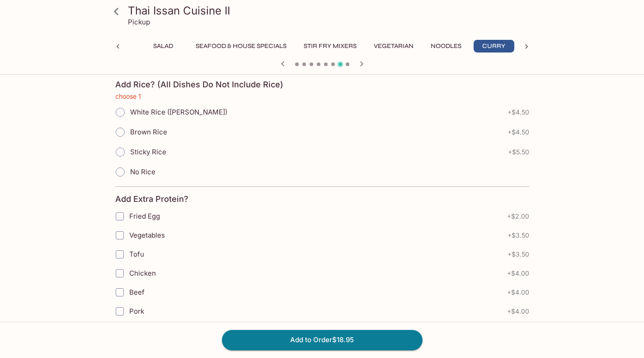
click at [123, 175] on input "No Rice" at bounding box center [120, 171] width 19 height 19
radio input "true"
click at [304, 342] on button "Add to Order $18.95" at bounding box center [322, 340] width 201 height 20
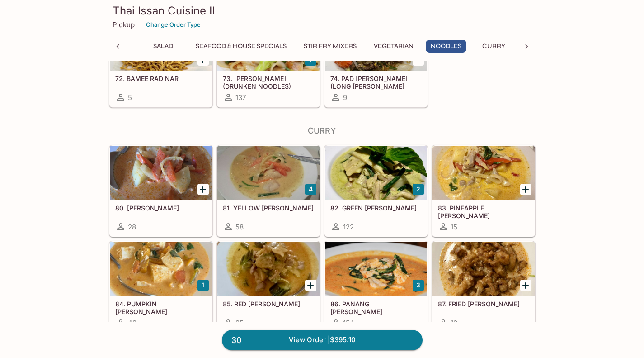
scroll to position [1728, 0]
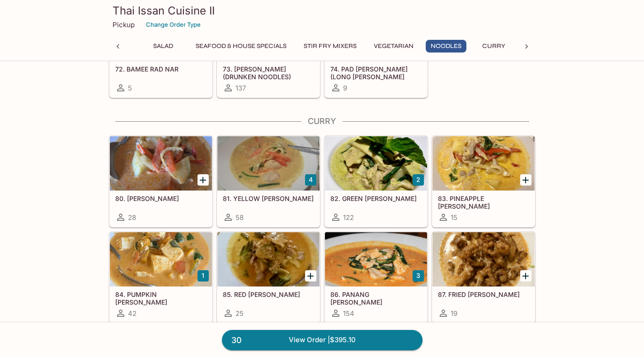
drag, startPoint x: 109, startPoint y: 157, endPoint x: 70, endPoint y: 161, distance: 39.2
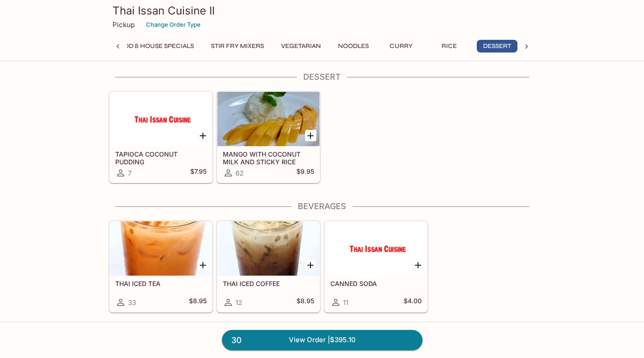
scroll to position [0, 184]
click at [312, 133] on icon "Add MANGO WITH COCONUT MILK AND STICKY RICE" at bounding box center [310, 135] width 11 height 11
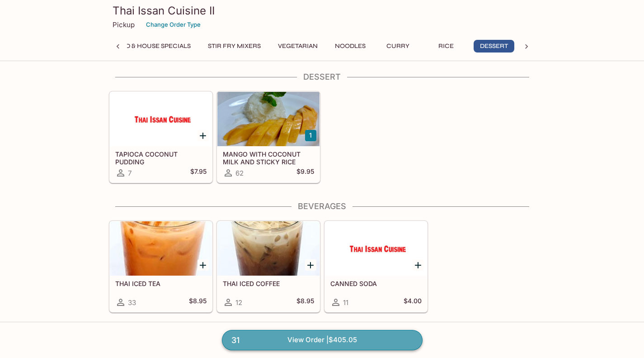
click at [312, 342] on link "31 View Order | $405.05" at bounding box center [322, 340] width 201 height 20
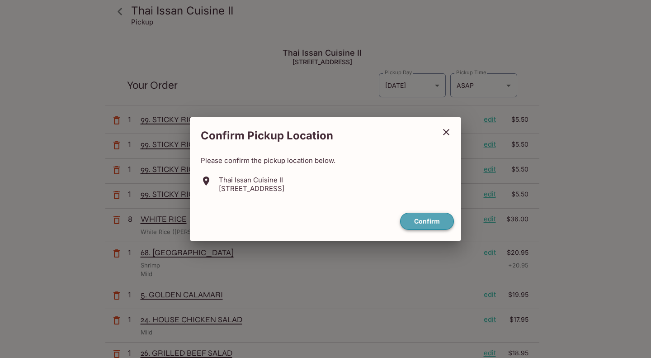
click at [439, 221] on button "Confirm" at bounding box center [427, 222] width 54 height 18
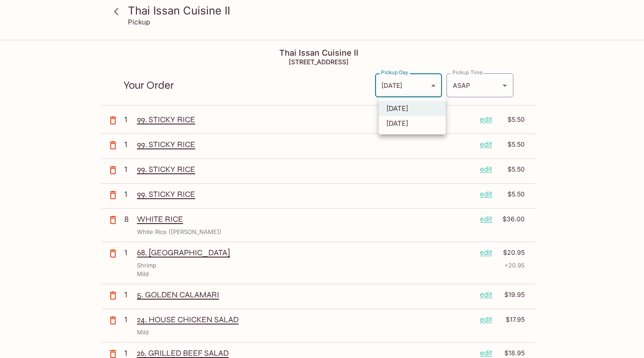
click at [442, 86] on body "Thai Issan Cuisine II Pickup Thai Issan Cuisine II [STREET_ADDRESS] Your Order …" at bounding box center [322, 220] width 644 height 358
click at [403, 128] on li "[DATE]" at bounding box center [412, 123] width 67 height 15
type input "[DATE]"
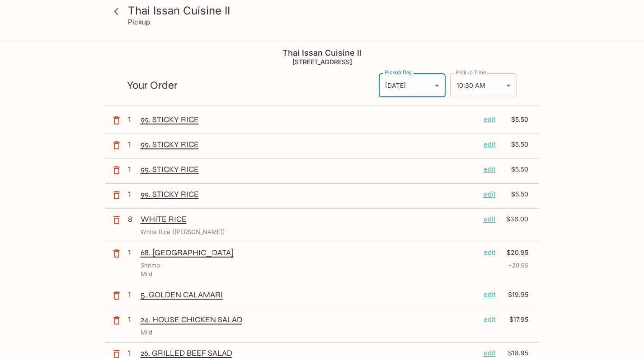
click at [509, 85] on body "Thai Issan Cuisine II Pickup Thai Issan Cuisine II [STREET_ADDRESS] Your Order …" at bounding box center [322, 220] width 644 height 358
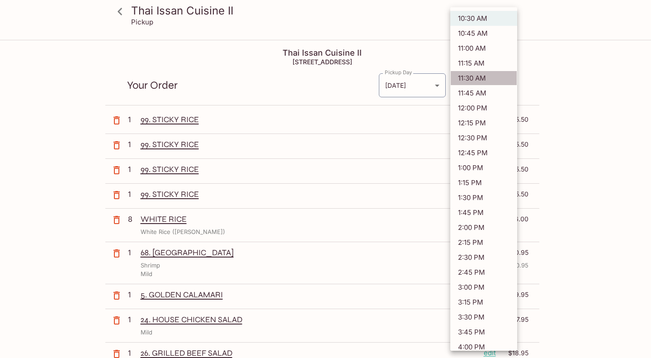
click at [493, 79] on li "11:30 AM" at bounding box center [483, 78] width 67 height 15
type input "[DATE]T21:30:00.000000Z"
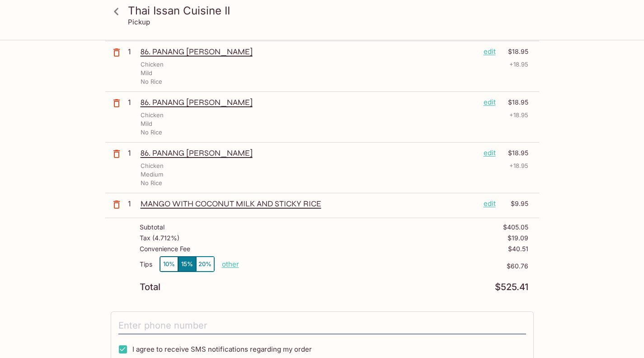
scroll to position [815, 0]
click at [162, 265] on button "10%" at bounding box center [169, 264] width 18 height 15
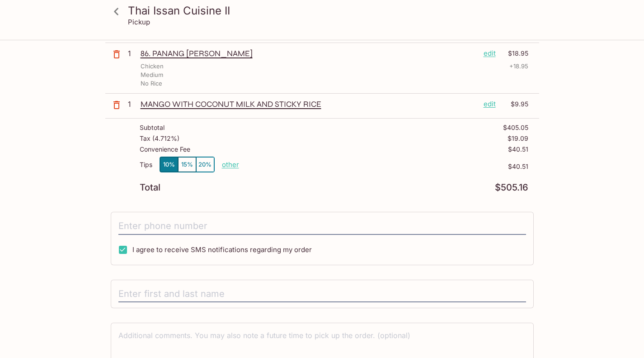
scroll to position [917, 0]
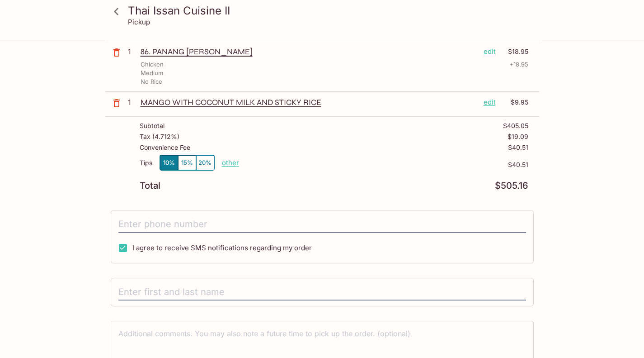
click at [121, 250] on input "I agree to receive SMS notifications regarding my order" at bounding box center [123, 248] width 18 height 18
checkbox input "false"
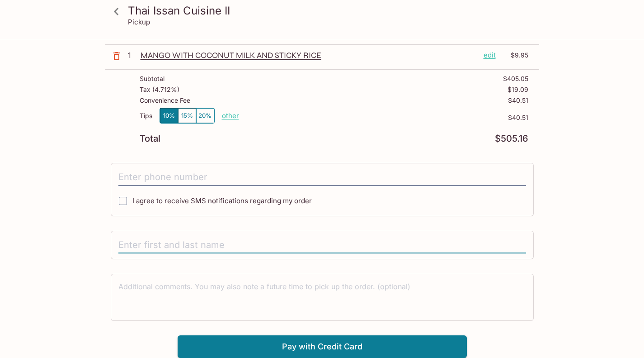
click at [129, 247] on input "text" at bounding box center [322, 245] width 408 height 17
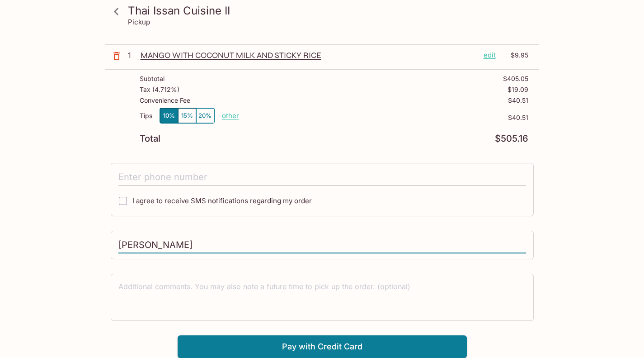
type input "[PERSON_NAME]"
click at [128, 174] on input "tel" at bounding box center [322, 177] width 408 height 17
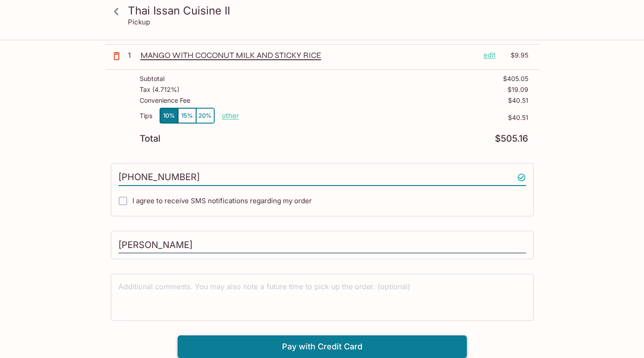
type input "[PHONE_NUMBER]"
click at [299, 343] on button "Pay with Credit Card" at bounding box center [322, 346] width 289 height 23
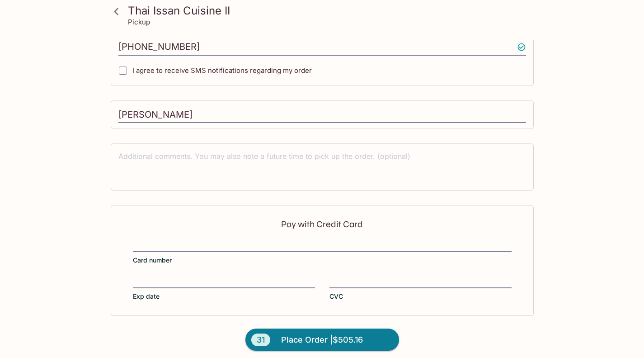
scroll to position [1099, 0]
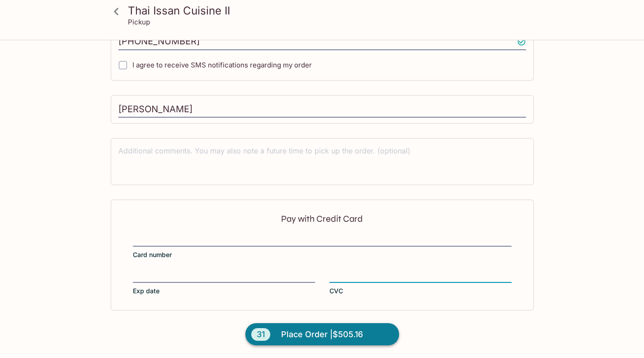
click at [297, 336] on span "Place Order | $505.16" at bounding box center [322, 334] width 82 height 14
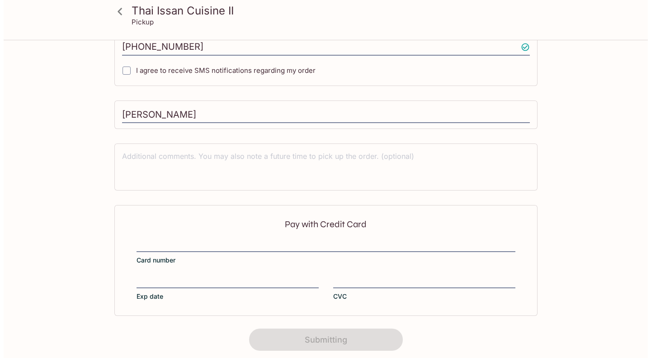
scroll to position [184, 0]
